Goal: Information Seeking & Learning: Learn about a topic

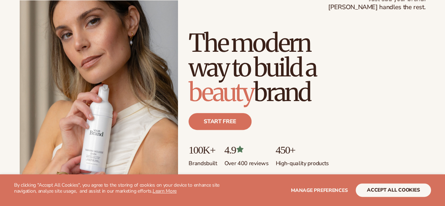
scroll to position [70, 0]
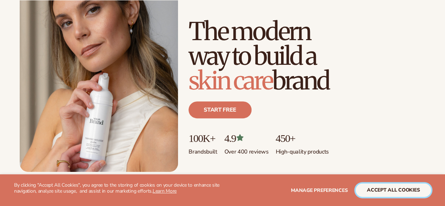
click at [369, 189] on button "accept all cookies" at bounding box center [392, 189] width 75 height 13
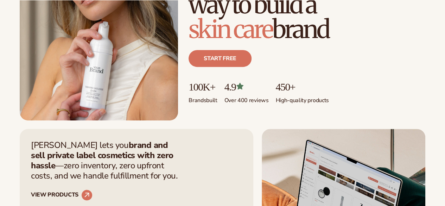
scroll to position [141, 0]
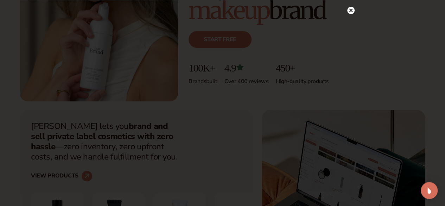
click at [350, 11] on div at bounding box center [222, 103] width 445 height 206
click at [352, 22] on icon at bounding box center [351, 23] width 4 height 4
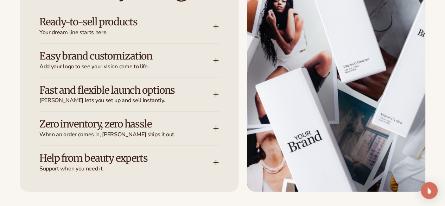
scroll to position [914, 0]
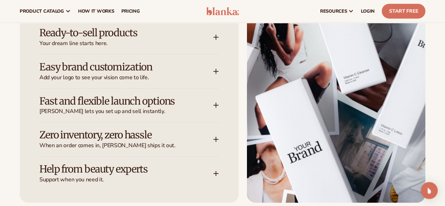
click at [215, 40] on icon at bounding box center [216, 37] width 6 height 6
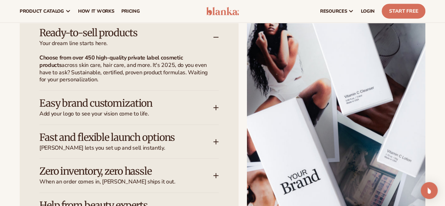
click at [215, 40] on icon at bounding box center [216, 37] width 6 height 6
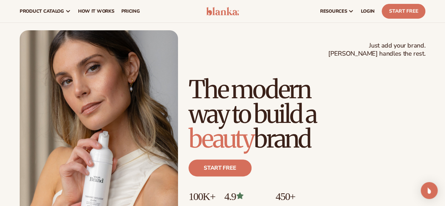
scroll to position [0, 0]
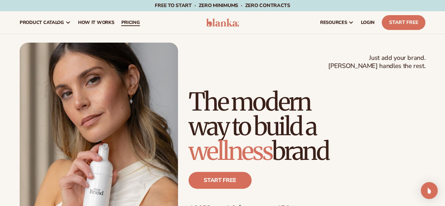
click at [128, 23] on span "pricing" at bounding box center [130, 23] width 19 height 6
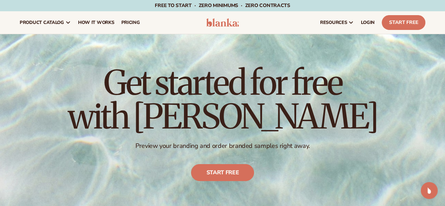
click at [213, 25] on img at bounding box center [222, 22] width 33 height 8
